Goal: Information Seeking & Learning: Compare options

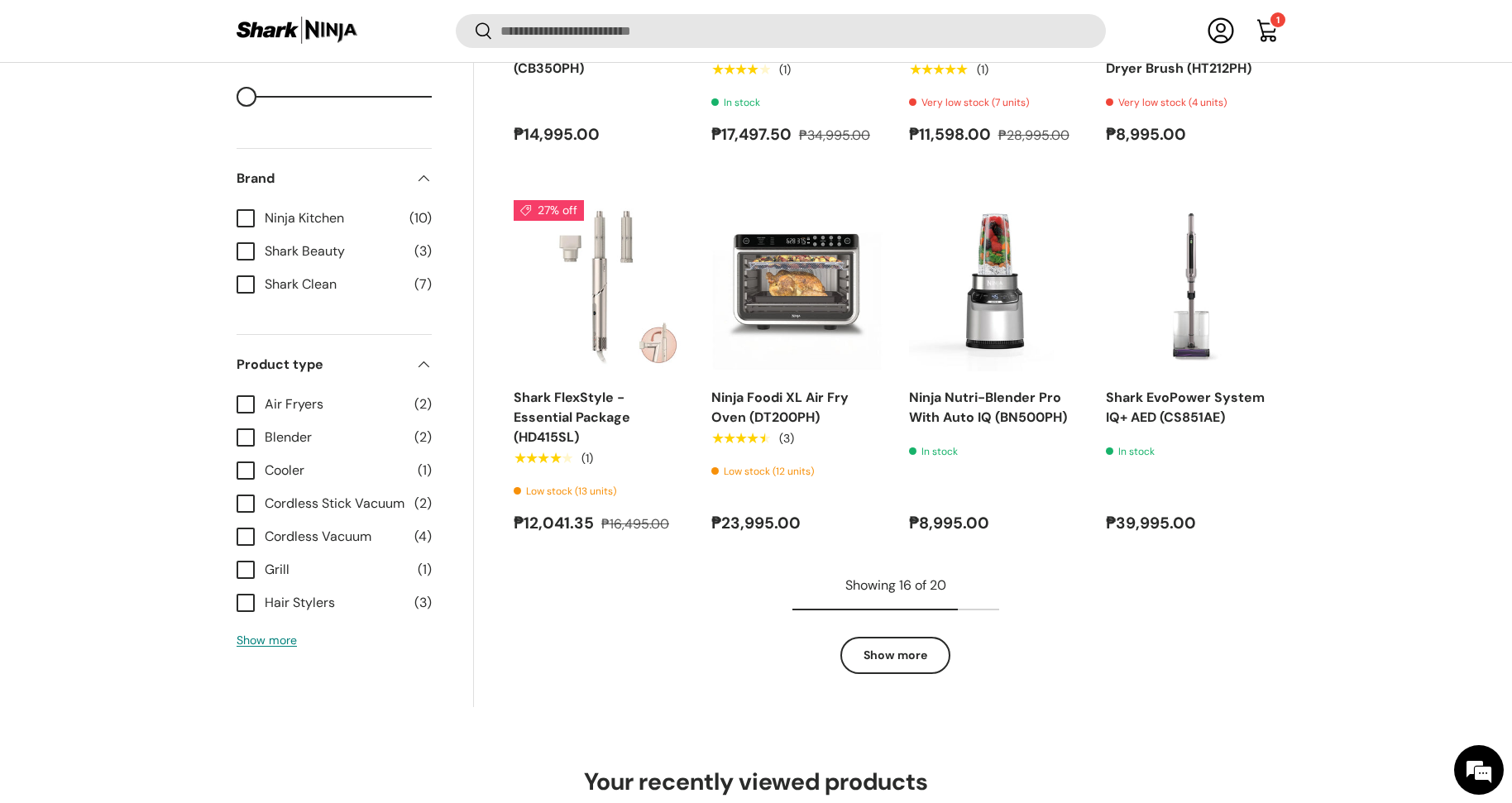
scroll to position [1863, 0]
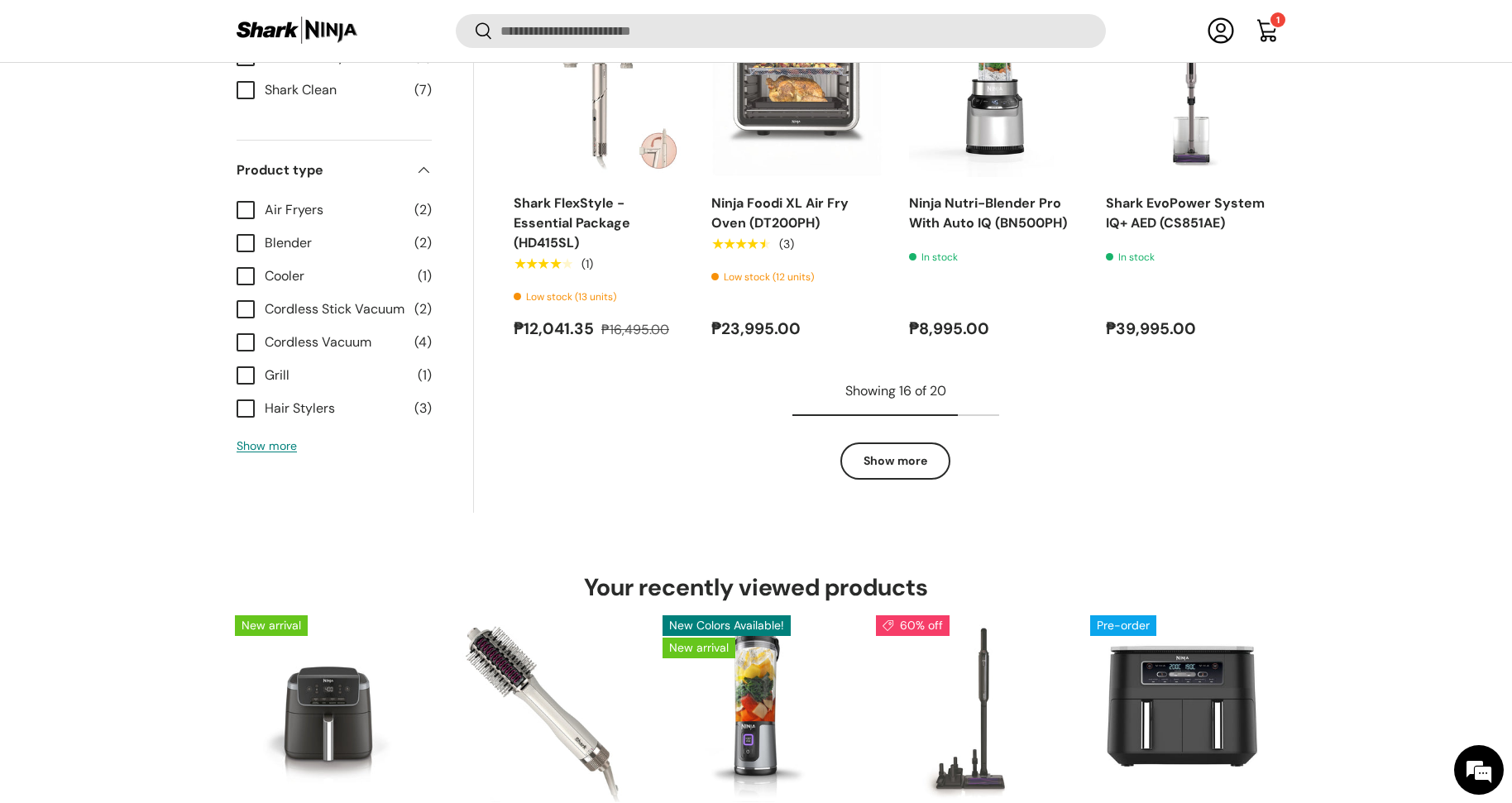
drag, startPoint x: 905, startPoint y: 437, endPoint x: 908, endPoint y: 446, distance: 9.5
click at [905, 438] on div "Showing 16 of 20 Show more" at bounding box center [895, 430] width 207 height 99
click at [909, 448] on link "Show more" at bounding box center [895, 461] width 110 height 37
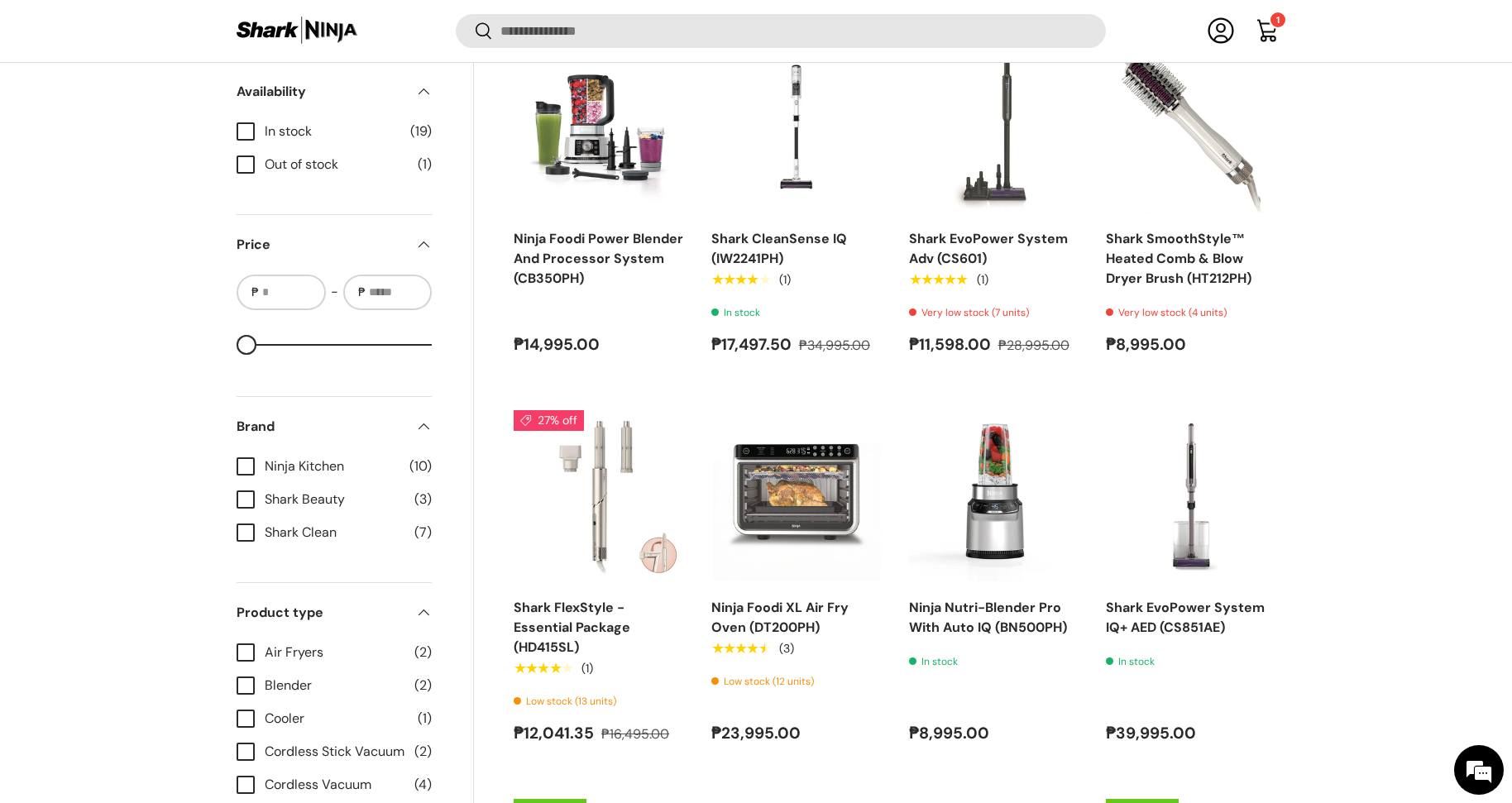
scroll to position [1538, 0]
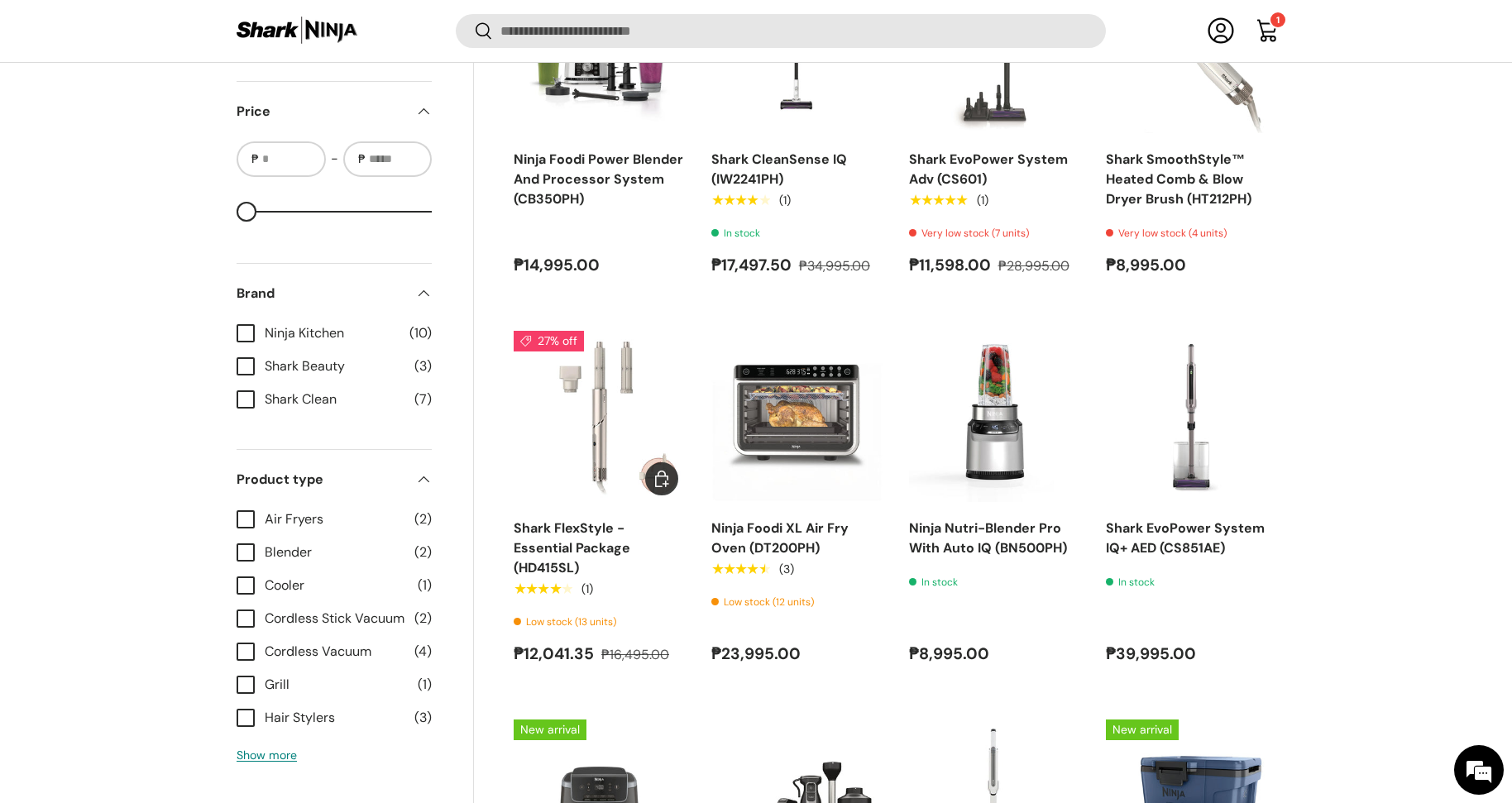
drag, startPoint x: 531, startPoint y: 568, endPoint x: 605, endPoint y: 556, distance: 75.0
drag, startPoint x: 1197, startPoint y: 538, endPoint x: 1201, endPoint y: 427, distance: 111.1
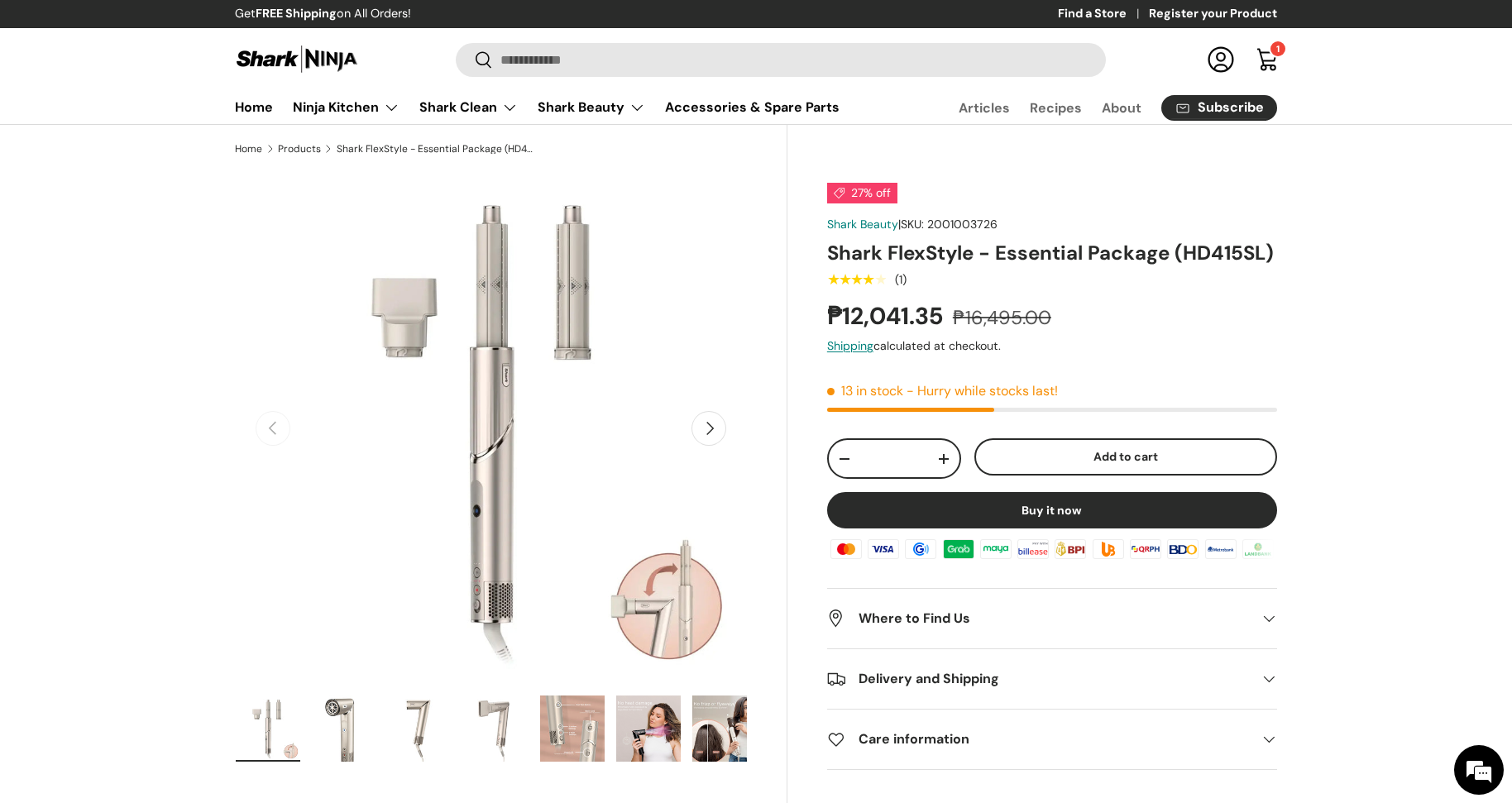
click at [1218, 256] on h1 "Shark FlexStyle - Essential Package (HD415SL)" at bounding box center [1052, 252] width 450 height 26
copy h1 "HD415SL"
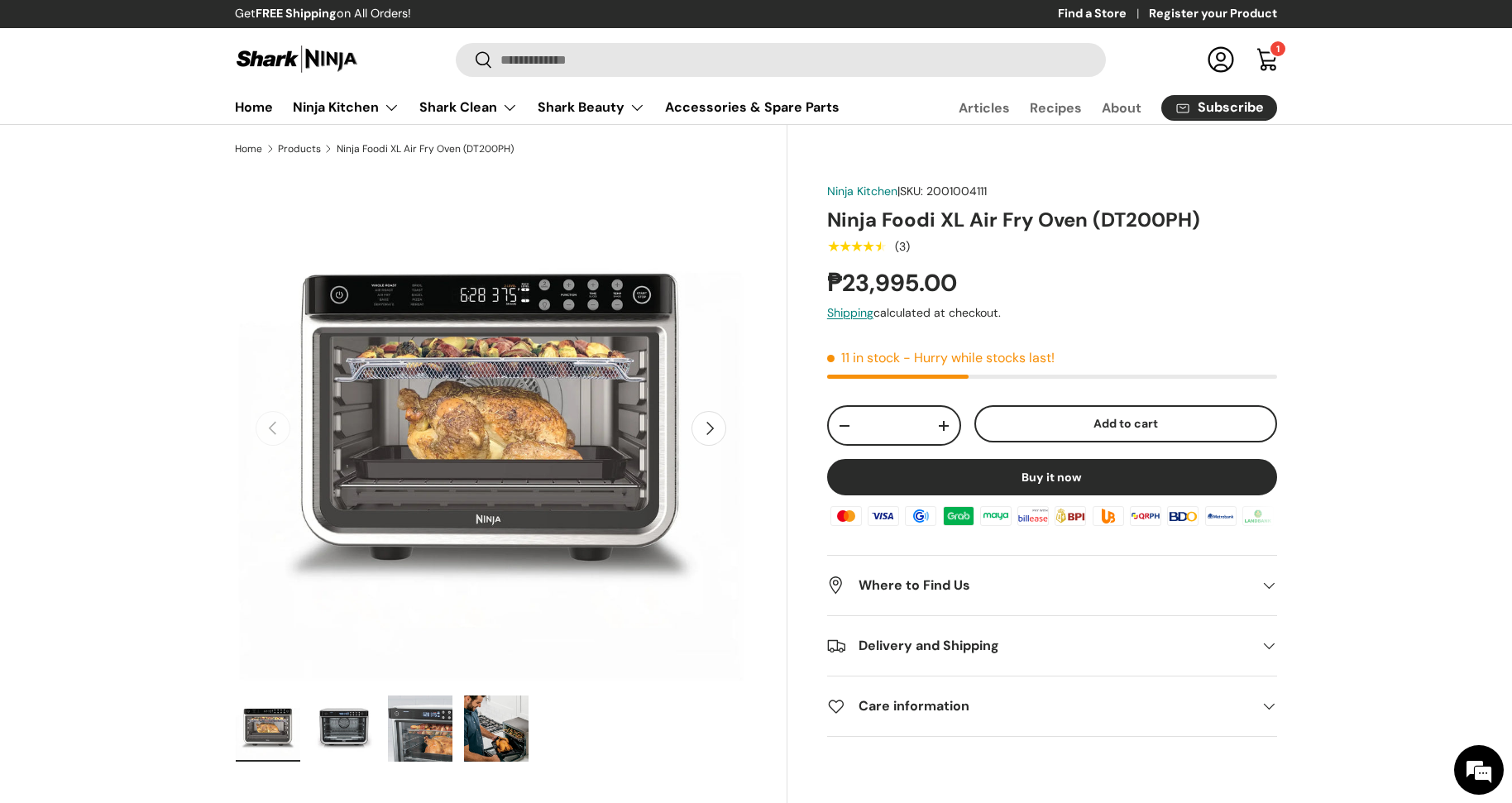
click at [1141, 219] on h1 "Ninja Foodi XL Air Fry Oven (DT200PH)" at bounding box center [1052, 219] width 450 height 26
copy h1 "DT200PH"
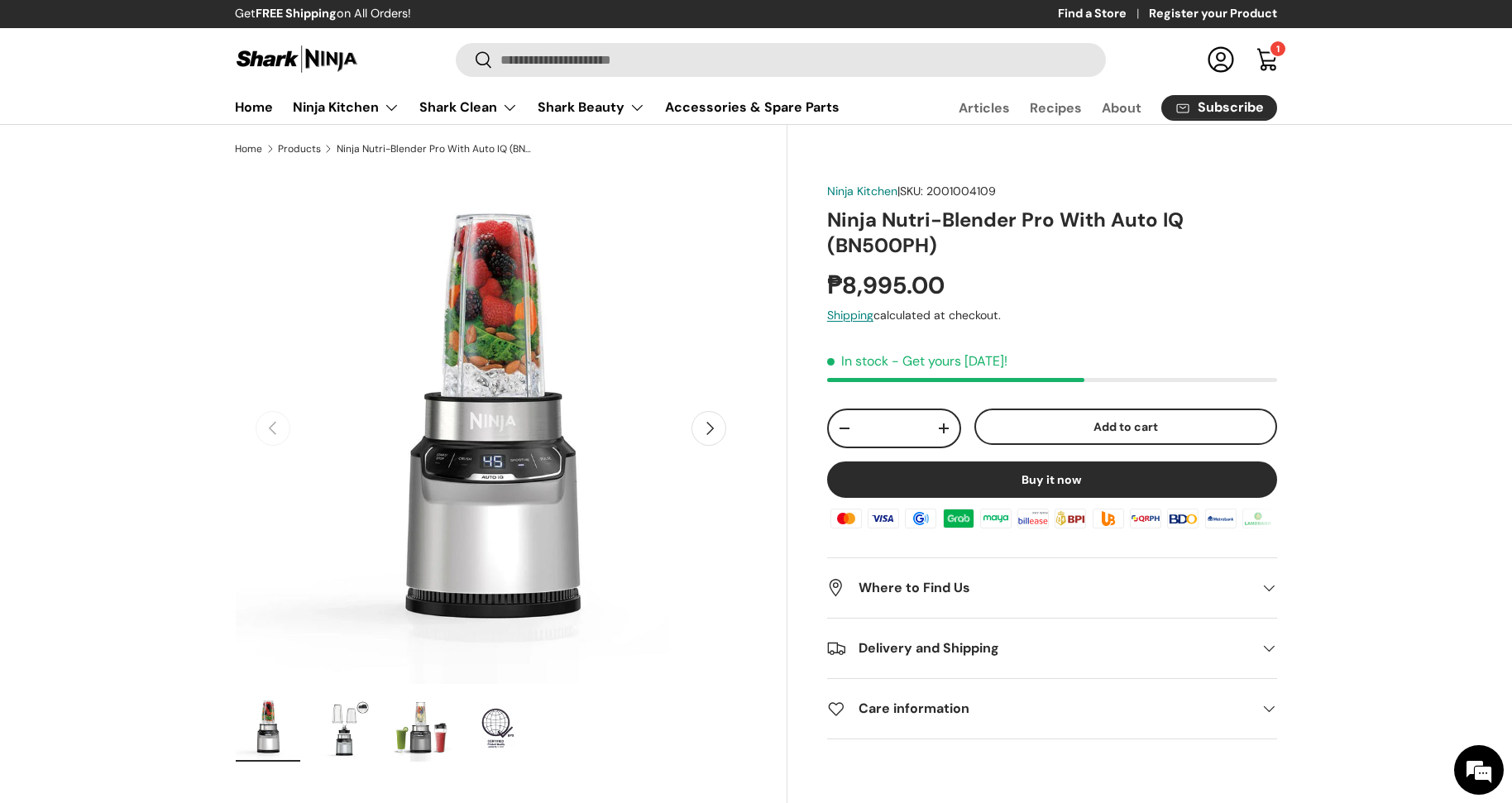
click at [881, 242] on h1 "Ninja Nutri-Blender Pro With Auto IQ (BN500PH)" at bounding box center [1052, 233] width 450 height 52
copy h1 "BN500PH"
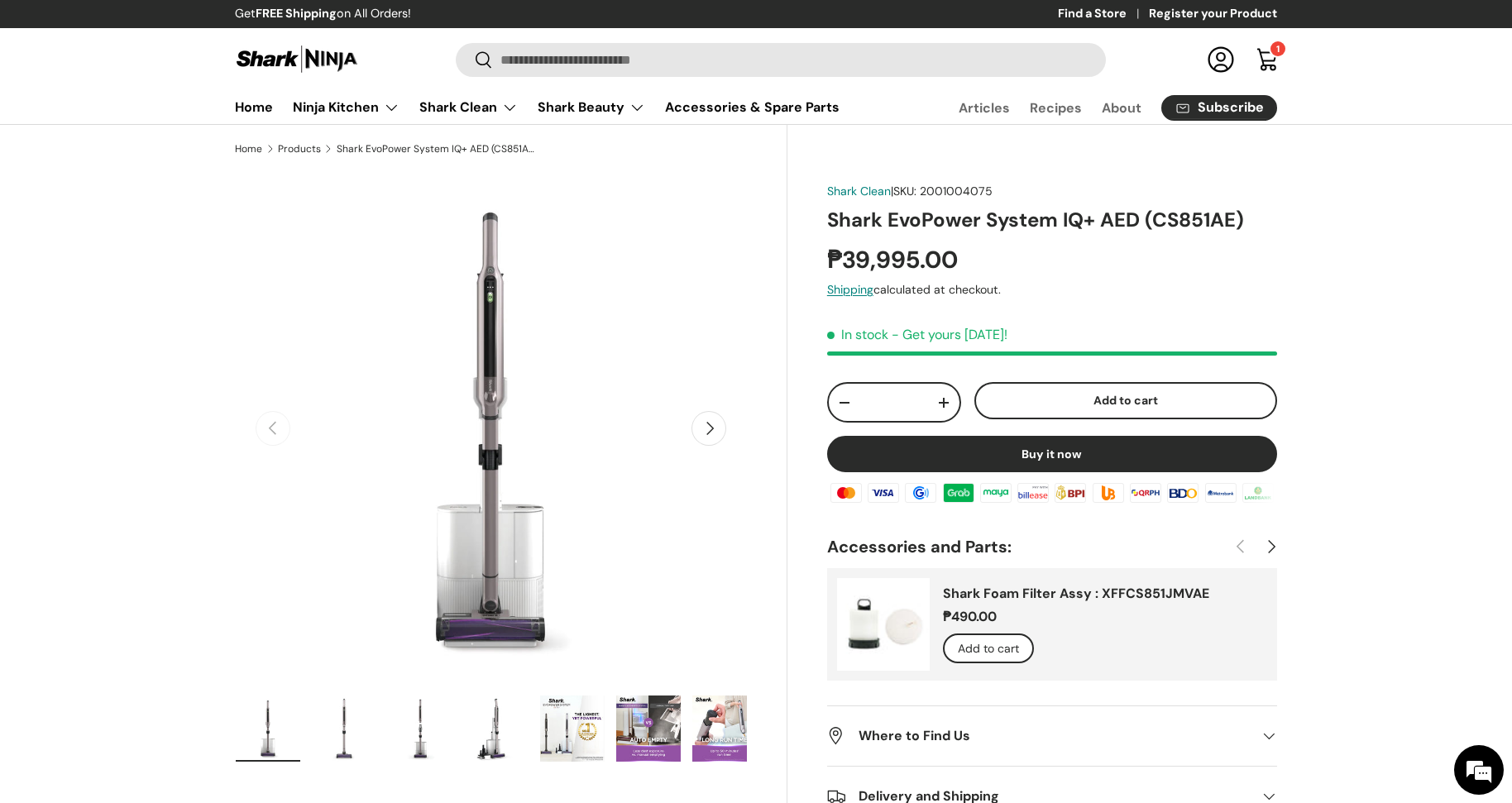
click at [1198, 219] on h1 "Shark EvoPower System IQ+ AED (CS851AE)" at bounding box center [1052, 219] width 450 height 26
copy h1 "CS851AE"
